Goal: Transaction & Acquisition: Book appointment/travel/reservation

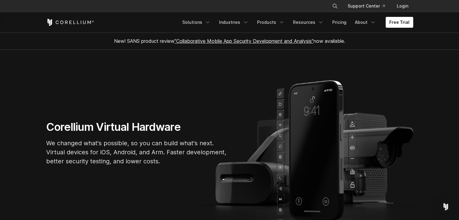
click at [391, 22] on link "Free Trial" at bounding box center [399, 22] width 27 height 11
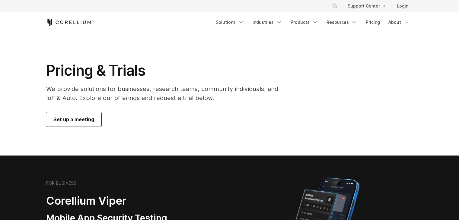
click at [61, 119] on span "Set up a meeting" at bounding box center [73, 119] width 41 height 7
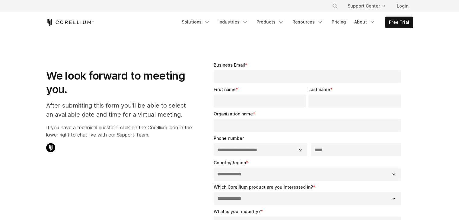
select select "**"
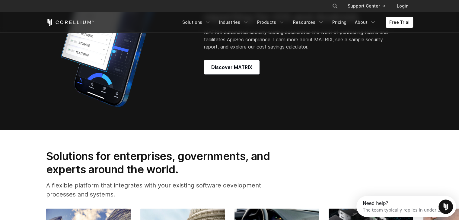
scroll to position [464, 0]
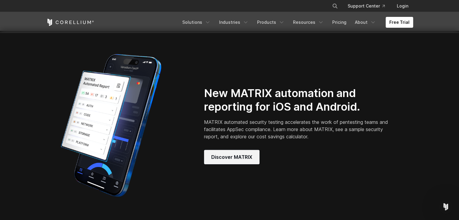
click at [225, 160] on span "Discover MATRIX" at bounding box center [231, 157] width 41 height 7
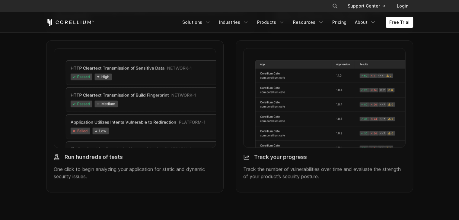
scroll to position [664, 0]
